Goal: Information Seeking & Learning: Find specific fact

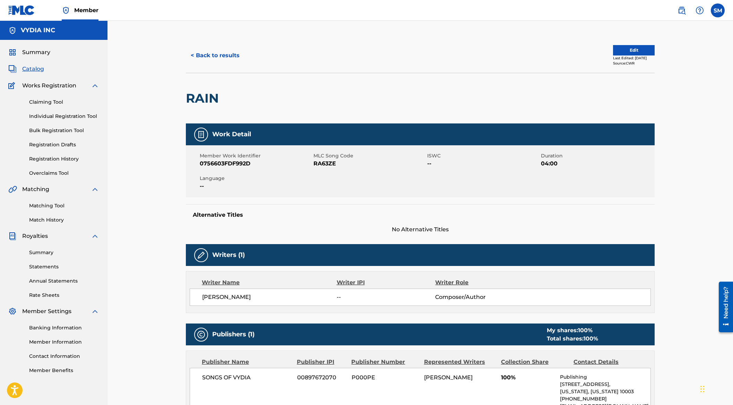
click at [327, 165] on span "RA63ZE" at bounding box center [369, 163] width 112 height 8
copy span "RA63ZE"
click at [211, 51] on button "< Back to results" at bounding box center [215, 55] width 59 height 17
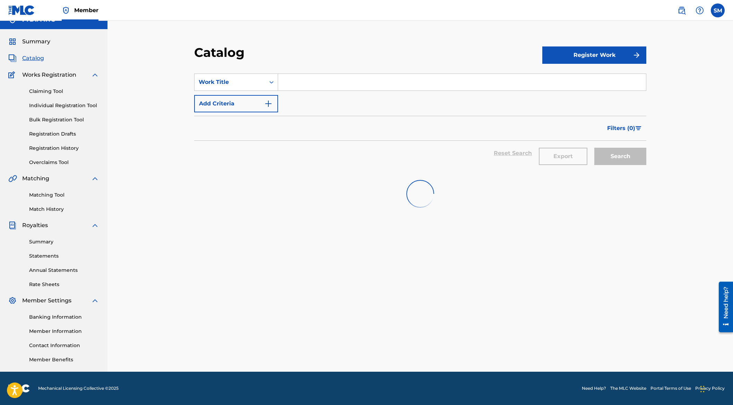
click at [297, 83] on input "Search Form" at bounding box center [462, 82] width 368 height 17
paste input "I am beauri"
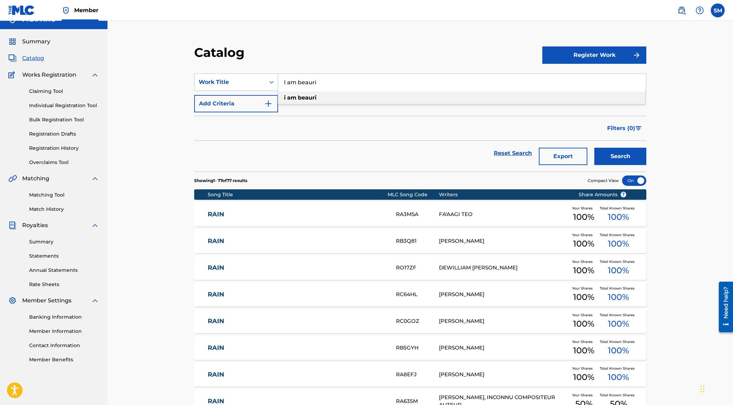
click at [368, 98] on div "i am beauri" at bounding box center [461, 98] width 367 height 12
type input "i am beauri"
click at [610, 153] on button "Search" at bounding box center [620, 156] width 52 height 17
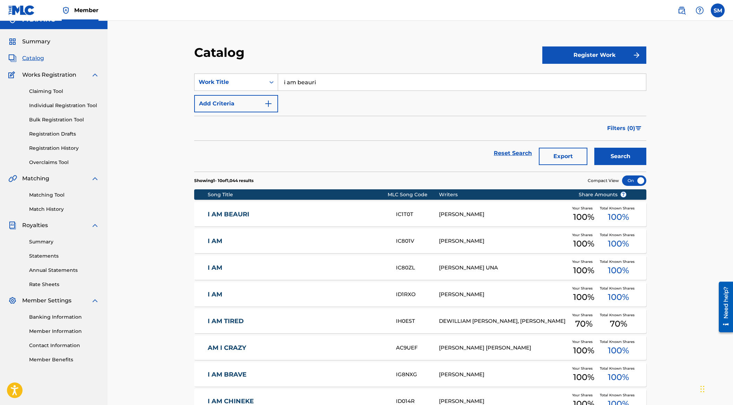
click at [364, 212] on link "I AM BEAURI" at bounding box center [297, 214] width 179 height 8
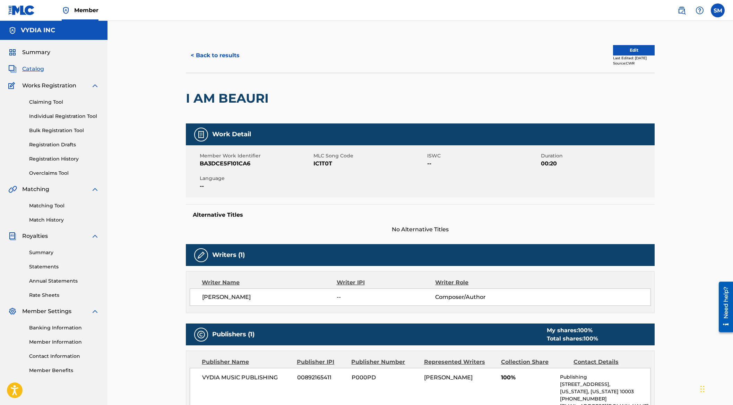
click at [324, 160] on span "IC1T0T" at bounding box center [369, 163] width 112 height 8
copy span "IC1T0T"
click at [208, 63] on button "< Back to results" at bounding box center [215, 55] width 59 height 17
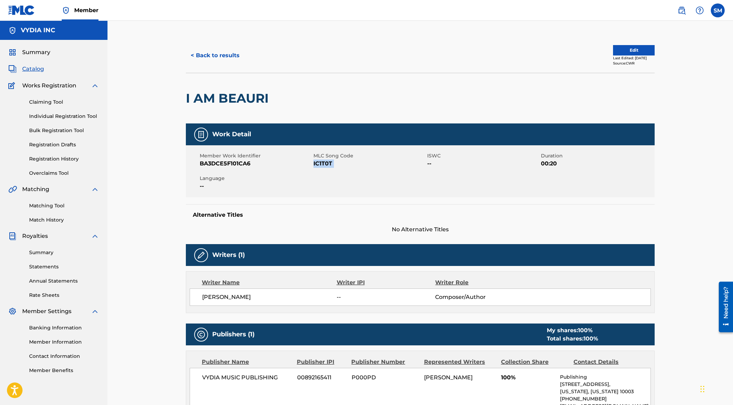
scroll to position [11, 0]
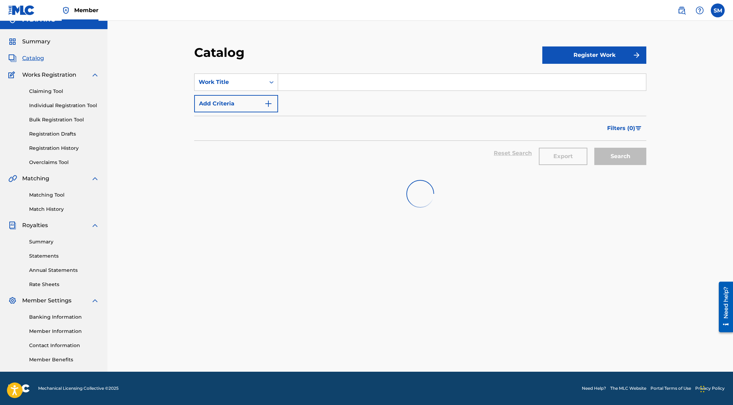
click at [322, 89] on input "Search Form" at bounding box center [462, 82] width 368 height 17
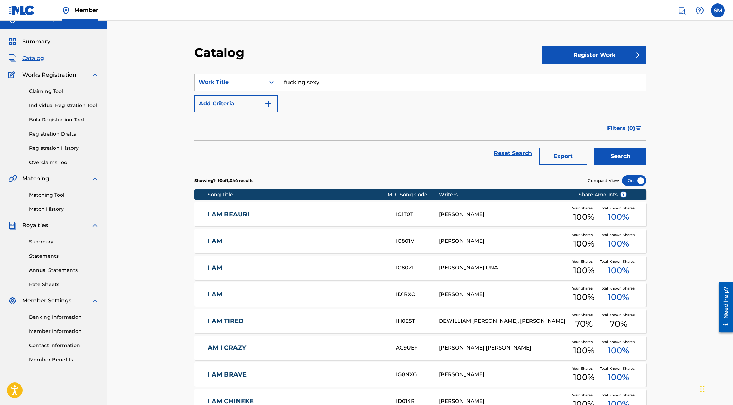
click at [343, 87] on input "fucking sexy" at bounding box center [462, 82] width 368 height 17
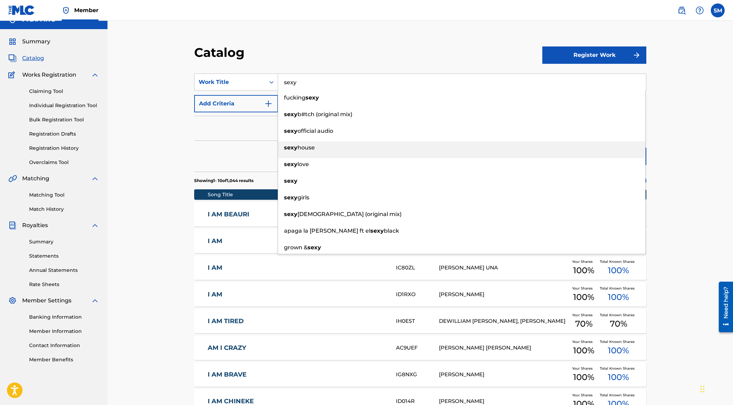
type input "sexy"
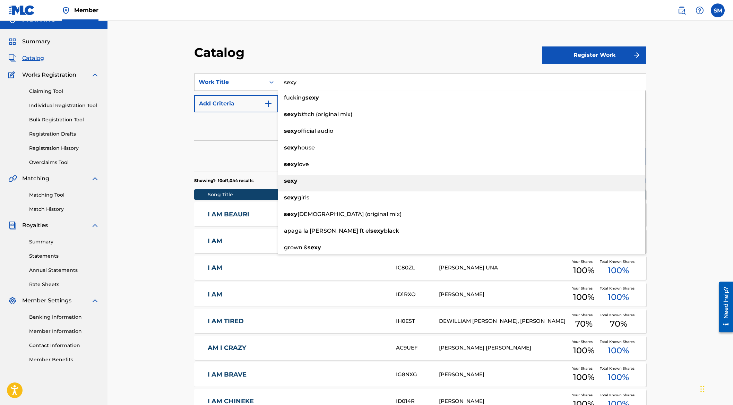
click at [305, 182] on div "sexy" at bounding box center [461, 181] width 367 height 12
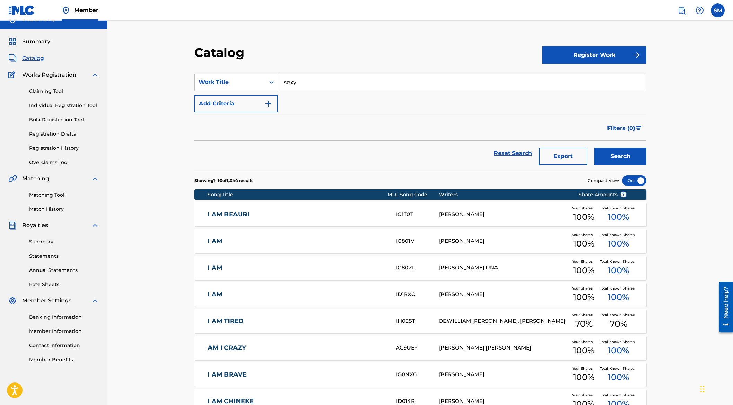
click at [617, 148] on button "Search" at bounding box center [620, 156] width 52 height 17
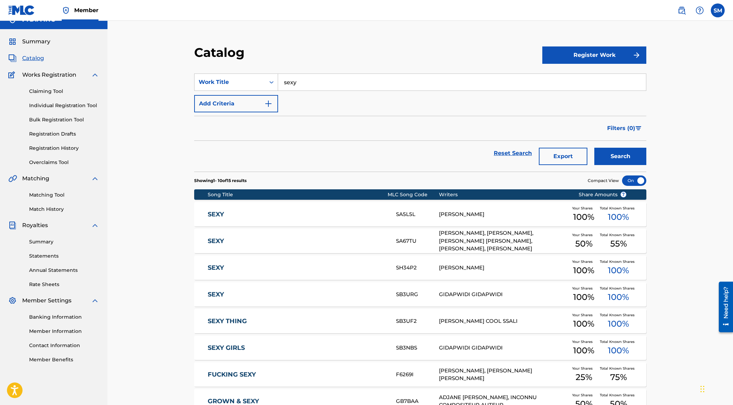
click at [506, 234] on div "[PERSON_NAME], [PERSON_NAME], [PERSON_NAME] [PERSON_NAME], [PERSON_NAME], [PERS…" at bounding box center [503, 241] width 129 height 24
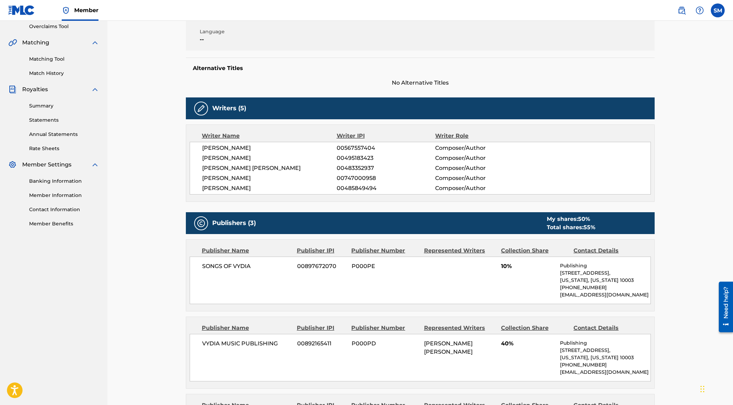
scroll to position [206, 0]
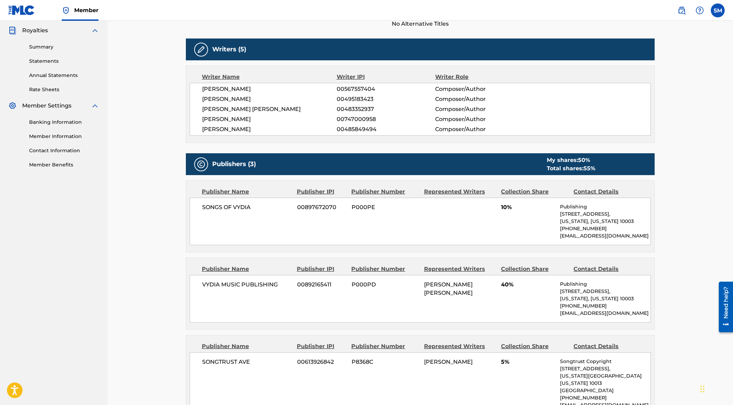
click at [504, 288] on span "40%" at bounding box center [528, 284] width 54 height 8
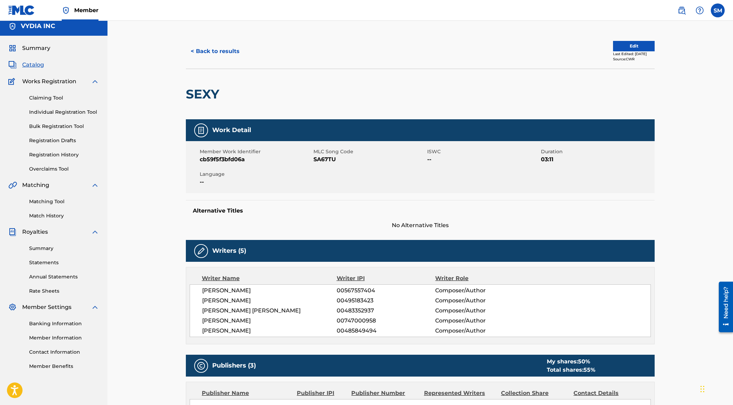
scroll to position [0, 0]
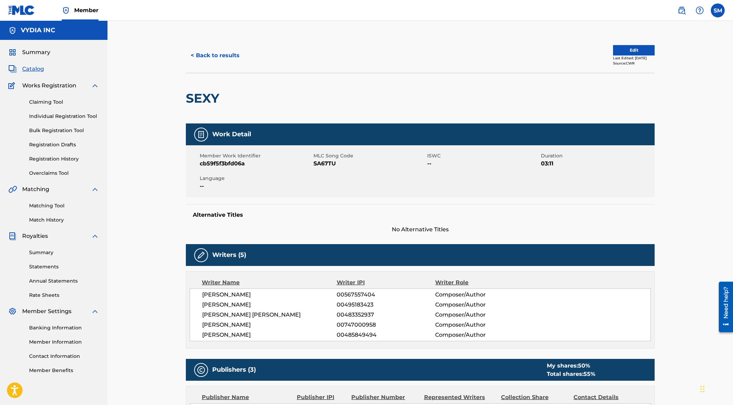
click at [207, 51] on button "< Back to results" at bounding box center [215, 55] width 59 height 17
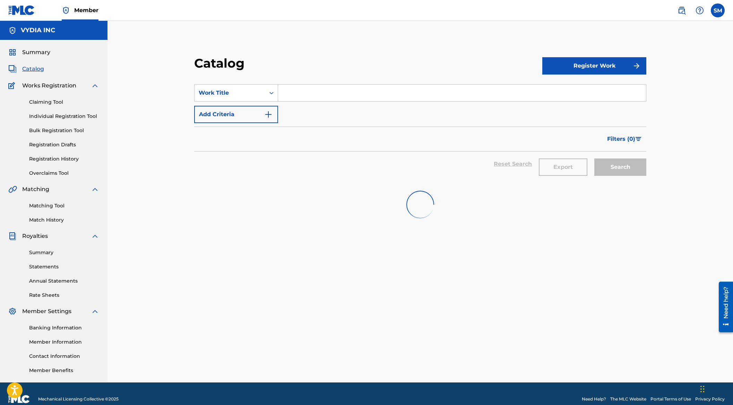
scroll to position [11, 0]
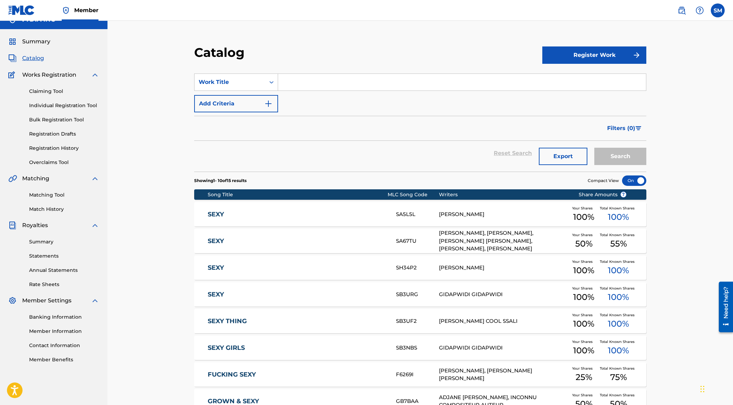
click at [467, 234] on div "[PERSON_NAME], [PERSON_NAME], [PERSON_NAME] [PERSON_NAME], [PERSON_NAME], [PERS…" at bounding box center [503, 241] width 129 height 24
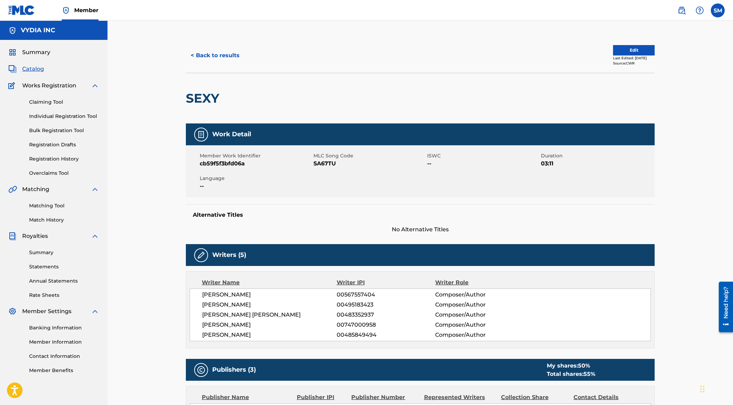
click at [329, 165] on span "SA67TU" at bounding box center [369, 163] width 112 height 8
copy span "SA67TU"
